Goal: Communication & Community: Answer question/provide support

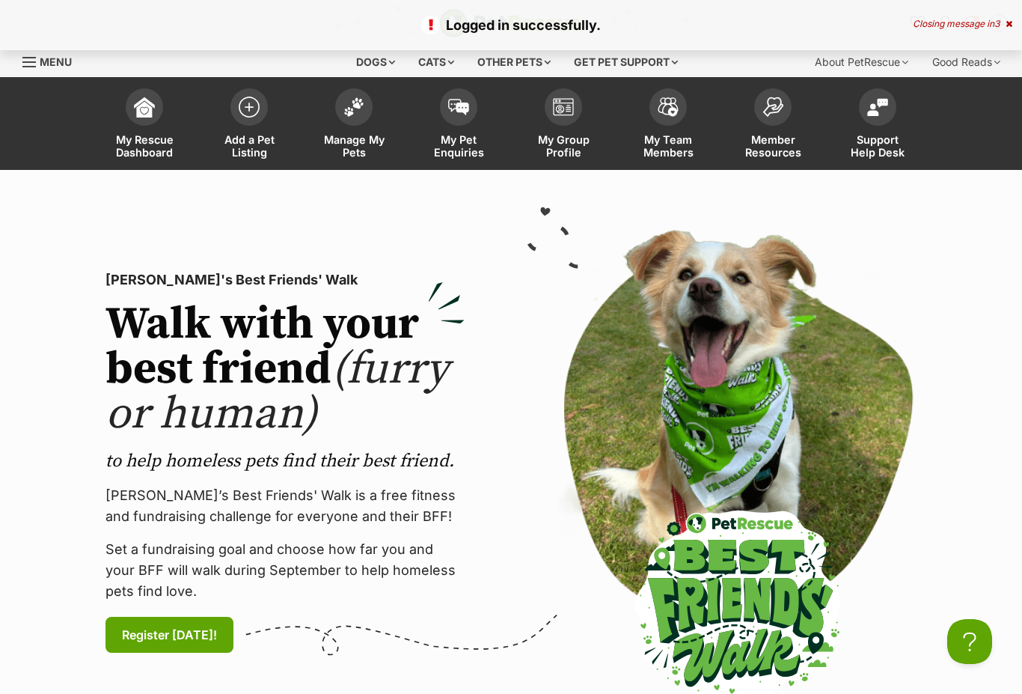
click at [456, 109] on img at bounding box center [458, 107] width 21 height 16
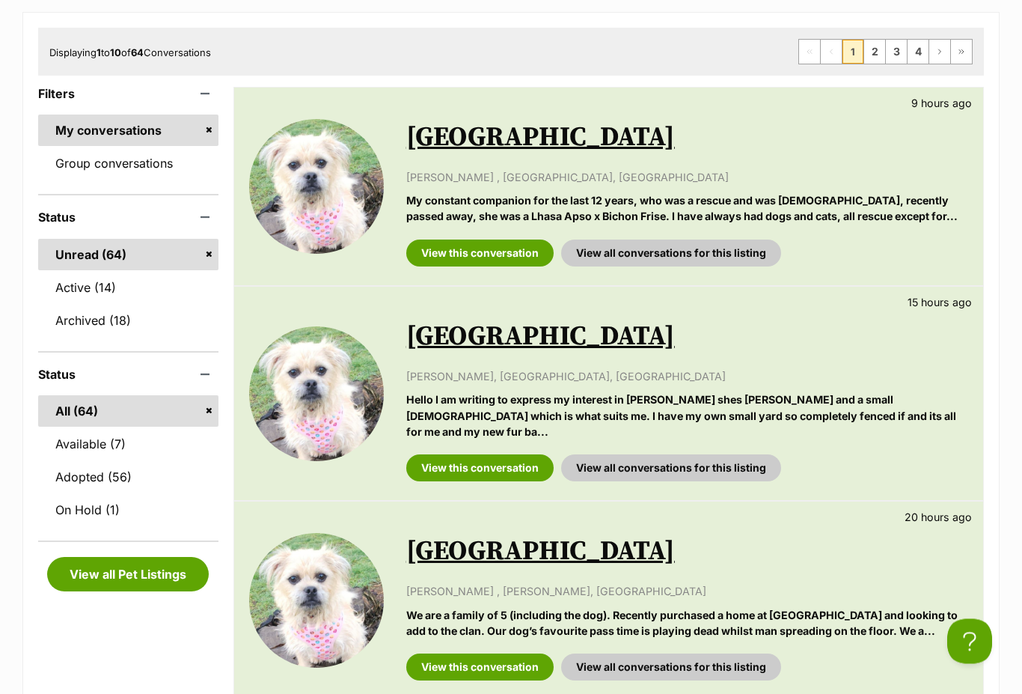
scroll to position [244, 0]
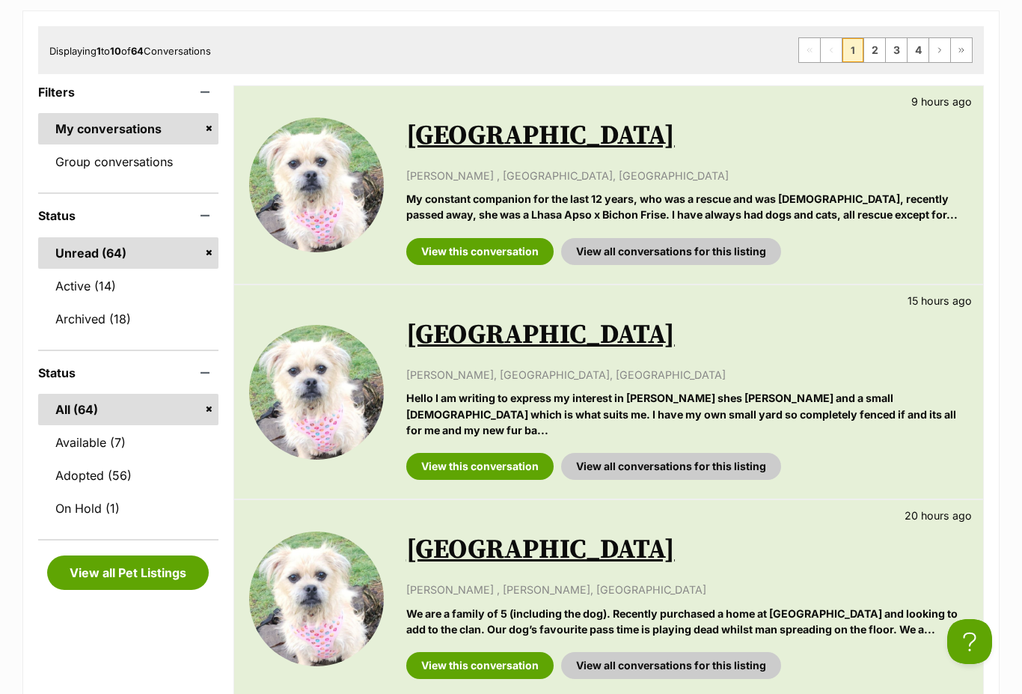
click at [515, 453] on link "View this conversation" at bounding box center [479, 466] width 147 height 27
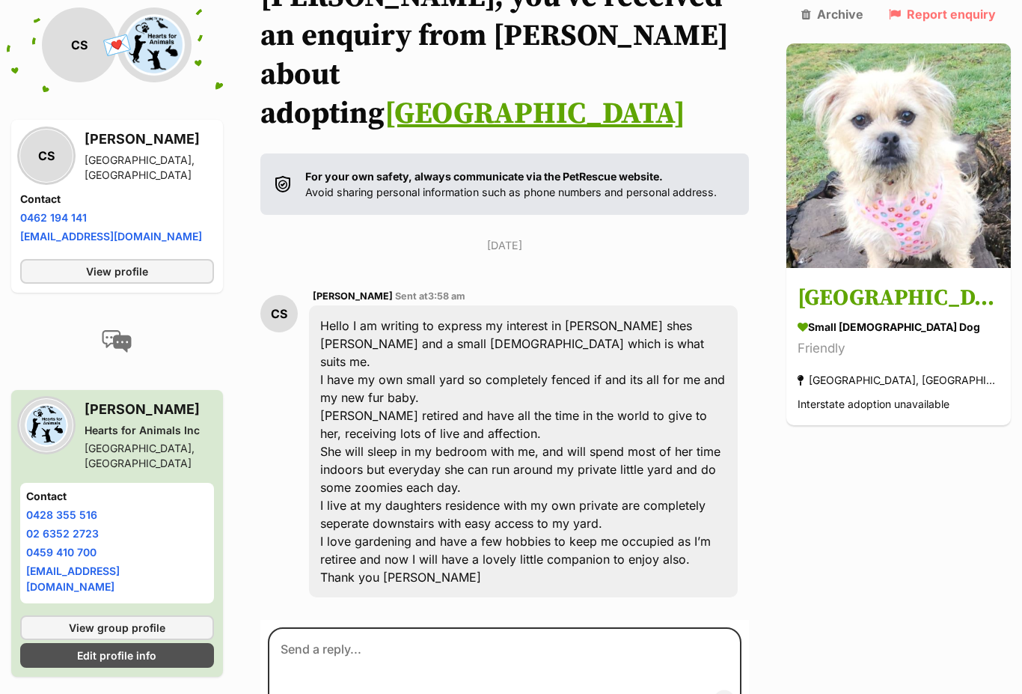
scroll to position [220, 0]
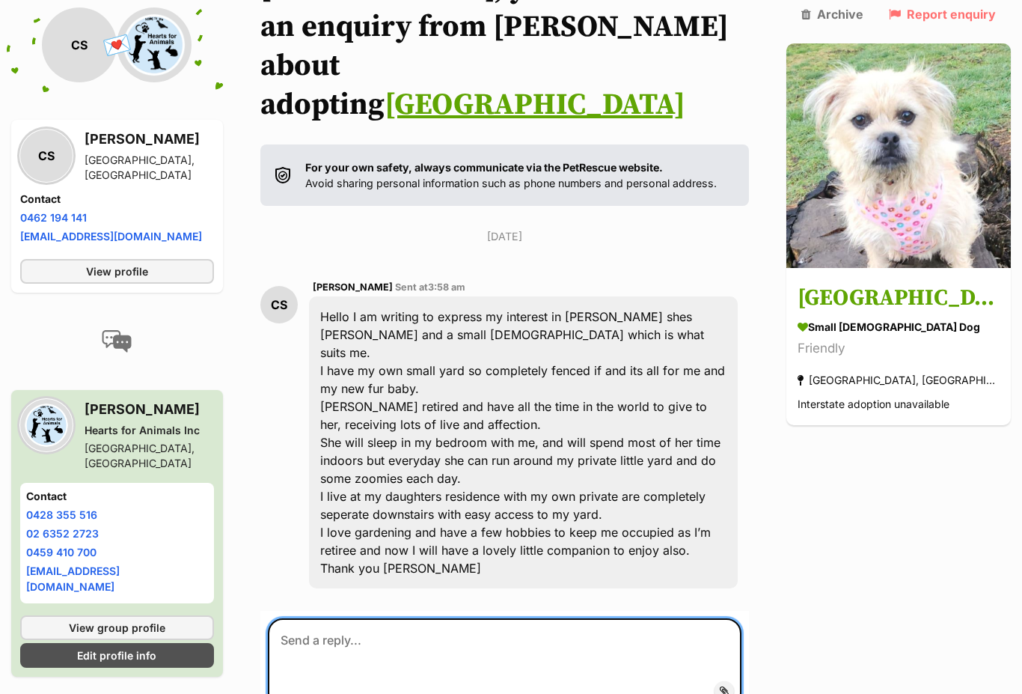
click at [341, 618] on textarea at bounding box center [505, 663] width 474 height 90
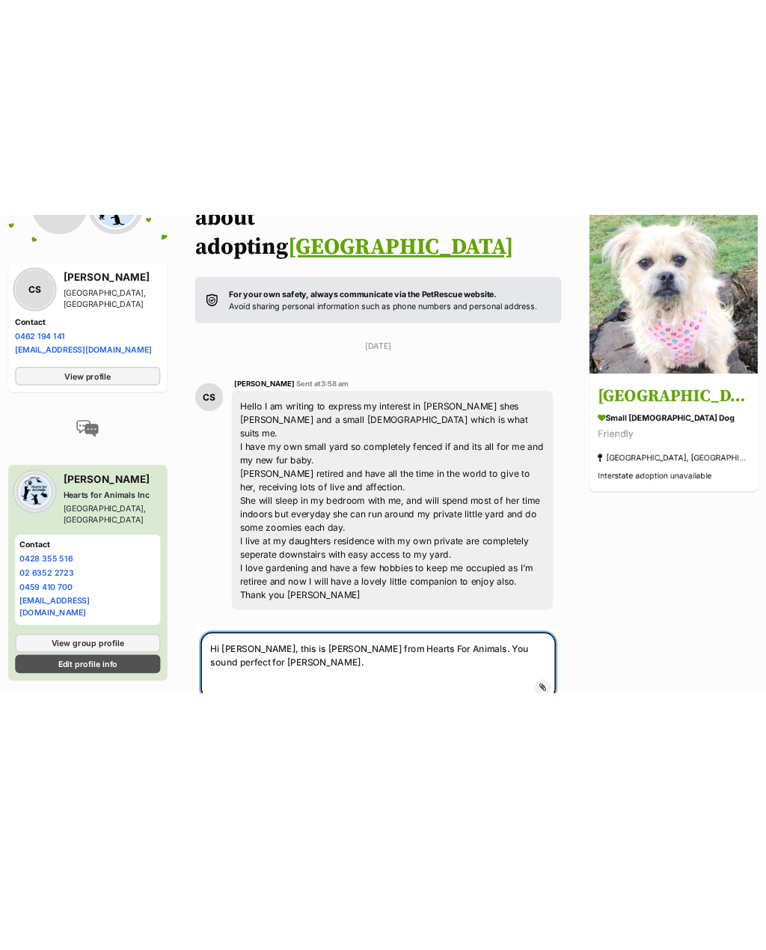
scroll to position [0, 0]
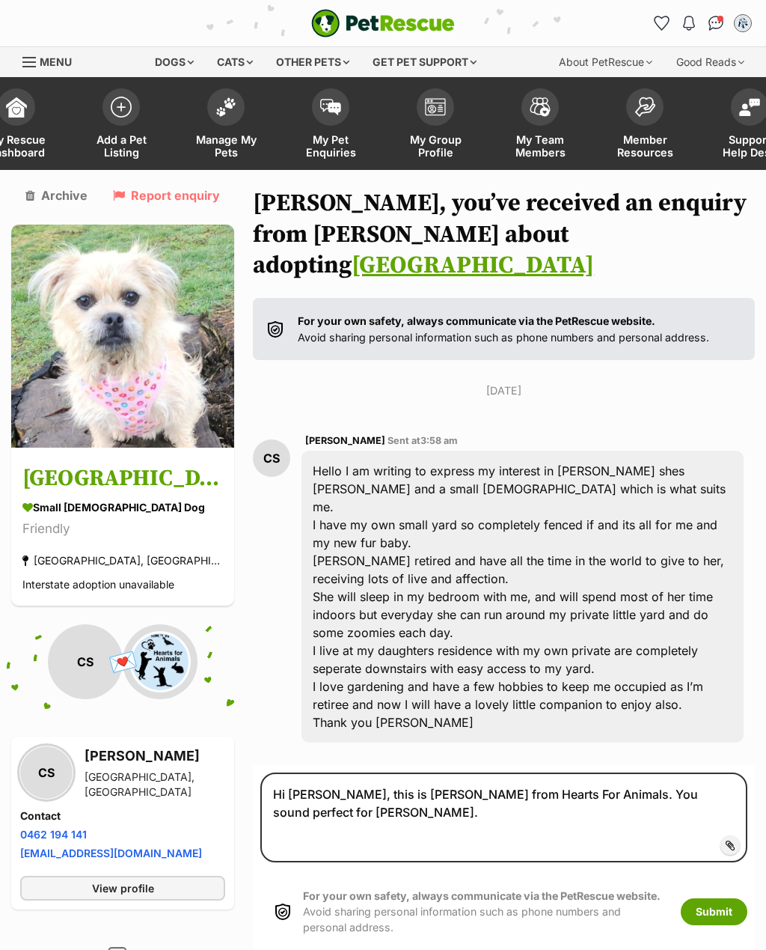
click at [0, 567] on div "Back to all conversations 💌 Conversation participant details CS CS Cherry Sayer…" at bounding box center [383, 752] width 766 height 1126
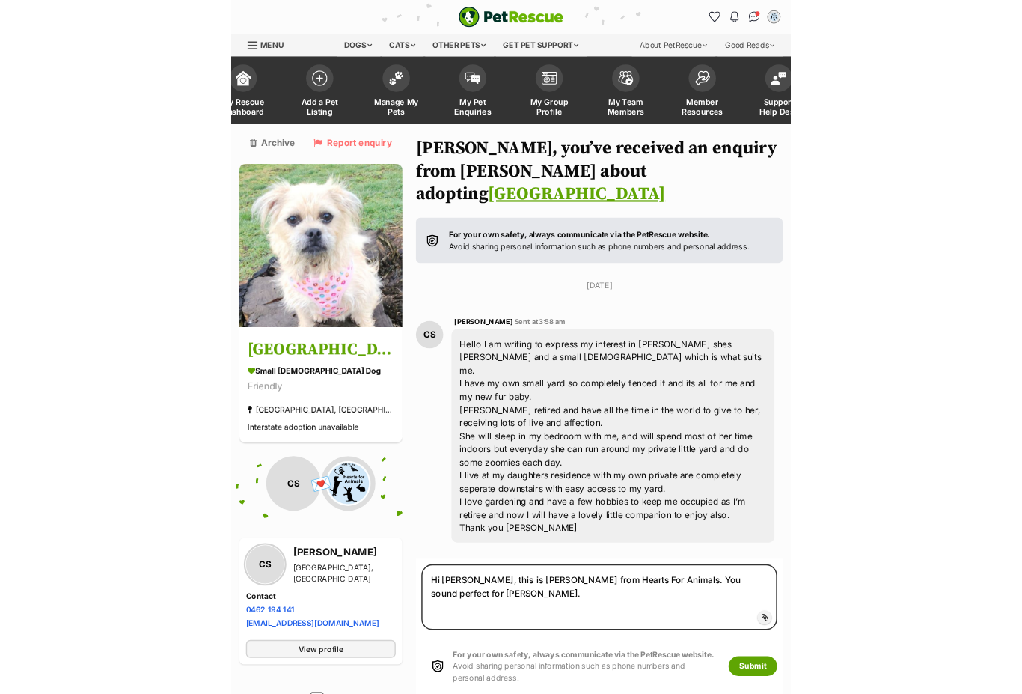
scroll to position [282, 0]
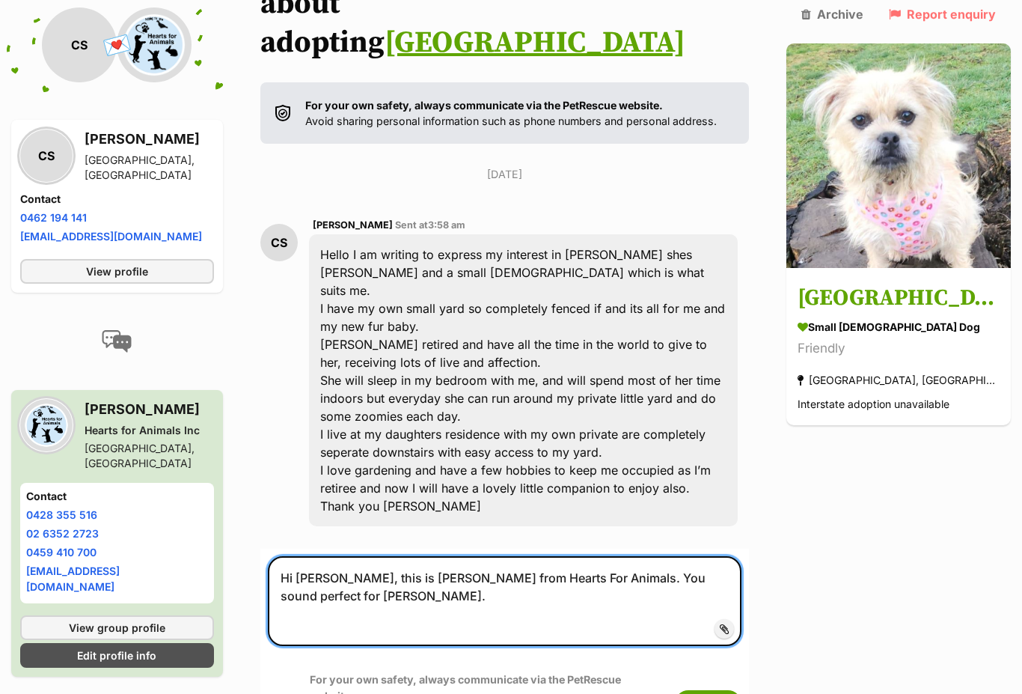
click at [386, 556] on textarea "Hi Cherry, this is Glenn Rees from Hearts For Animals. You sound perfect for Ma…" at bounding box center [505, 601] width 474 height 90
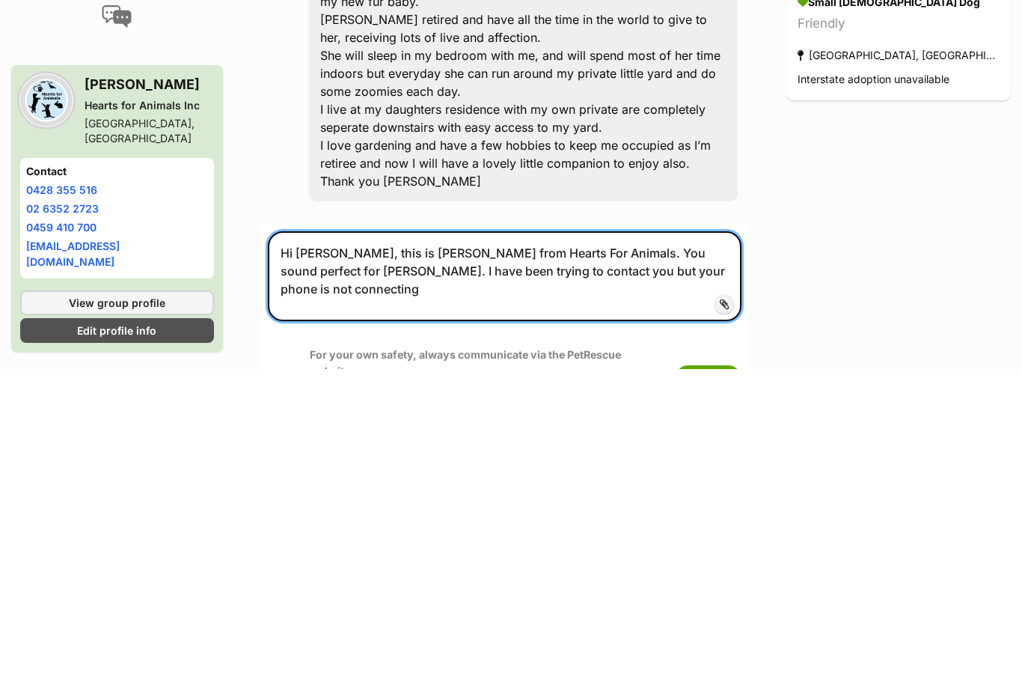
type textarea "Hi Cherry, this is Glenn Rees from Hearts For Animals. You sound perfect for Ma…"
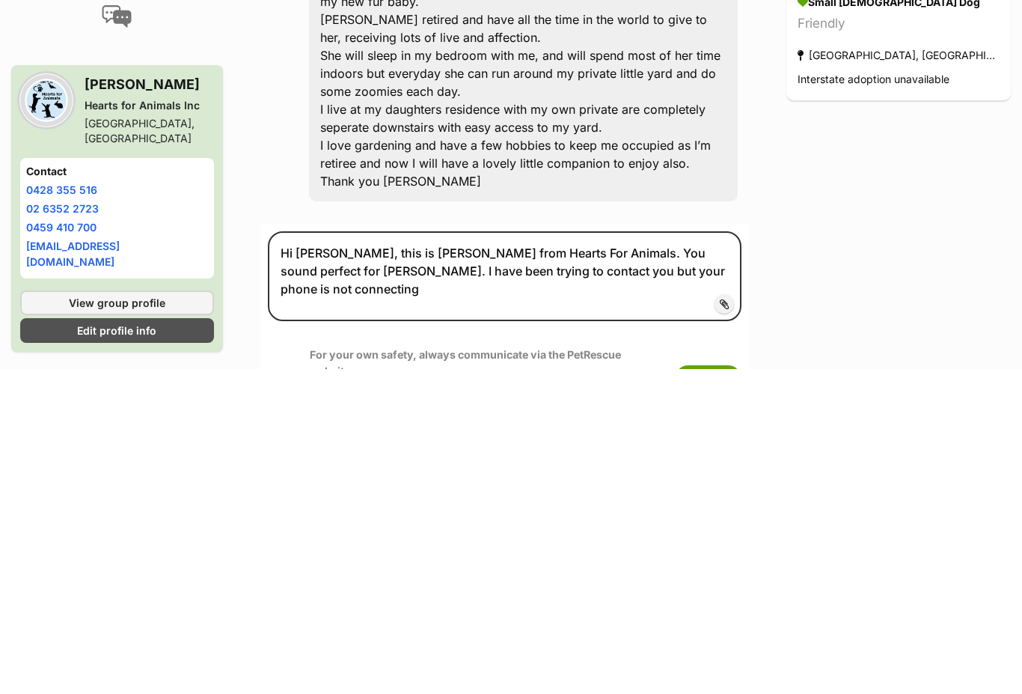
click at [742, 690] on button "Submit" at bounding box center [708, 703] width 67 height 27
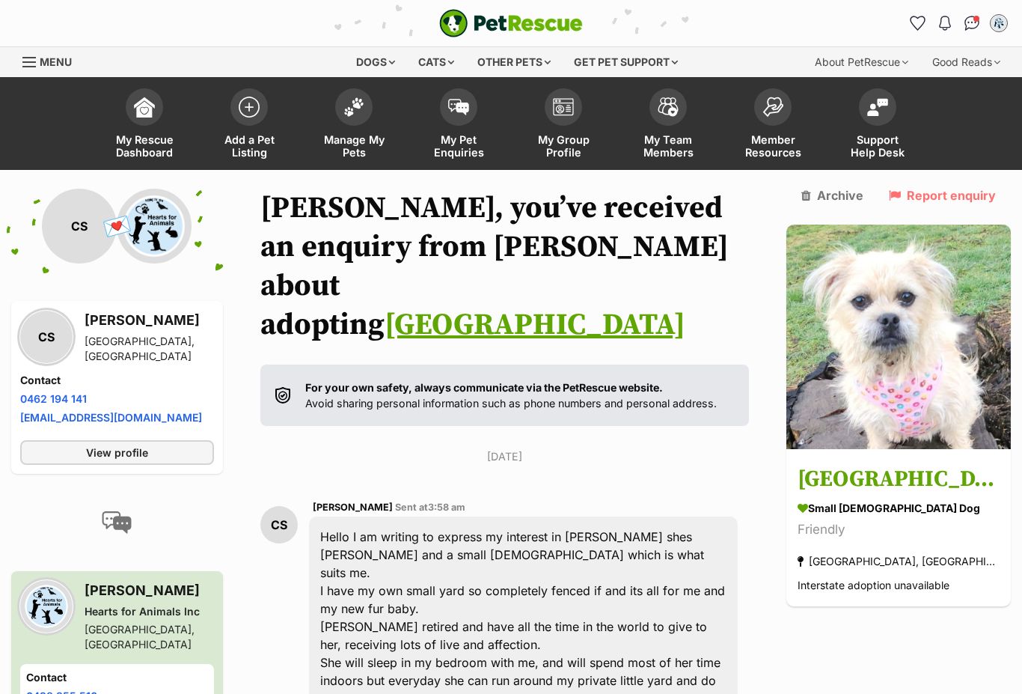
click at [344, 115] on span at bounding box center [353, 106] width 37 height 37
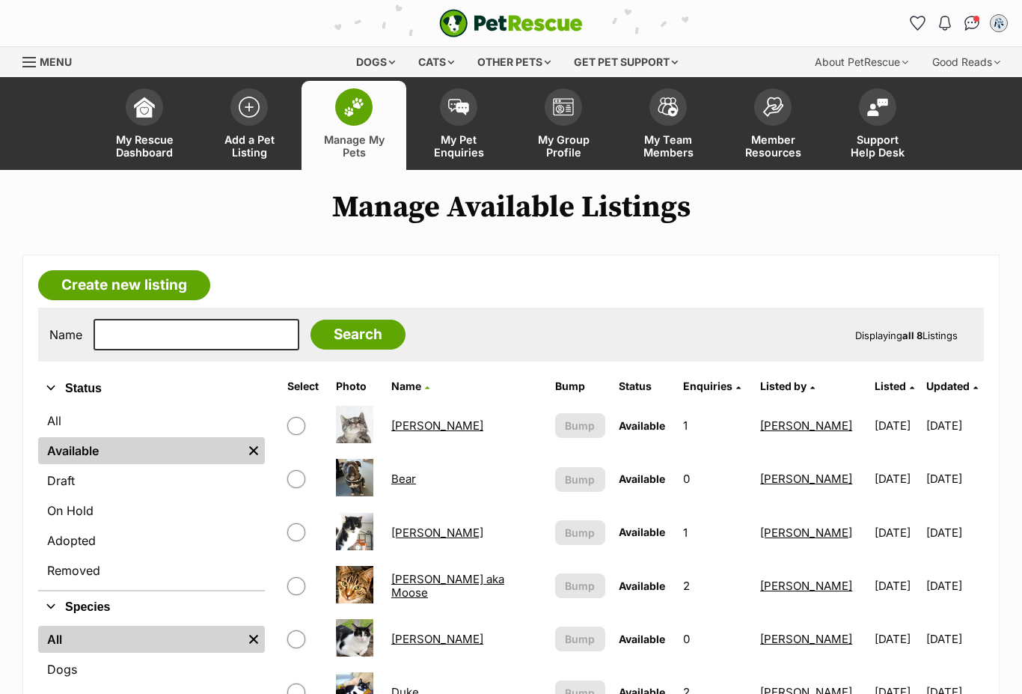
click at [32, 49] on link "Menu" at bounding box center [52, 60] width 60 height 27
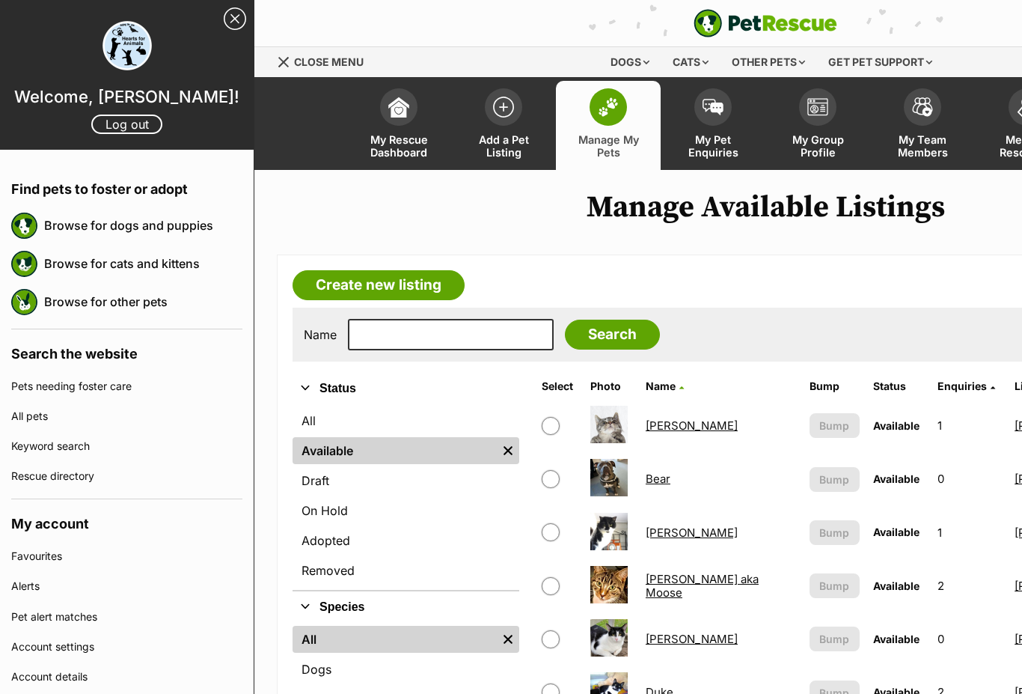
click at [134, 131] on link "Log out" at bounding box center [126, 124] width 71 height 19
